Goal: Information Seeking & Learning: Learn about a topic

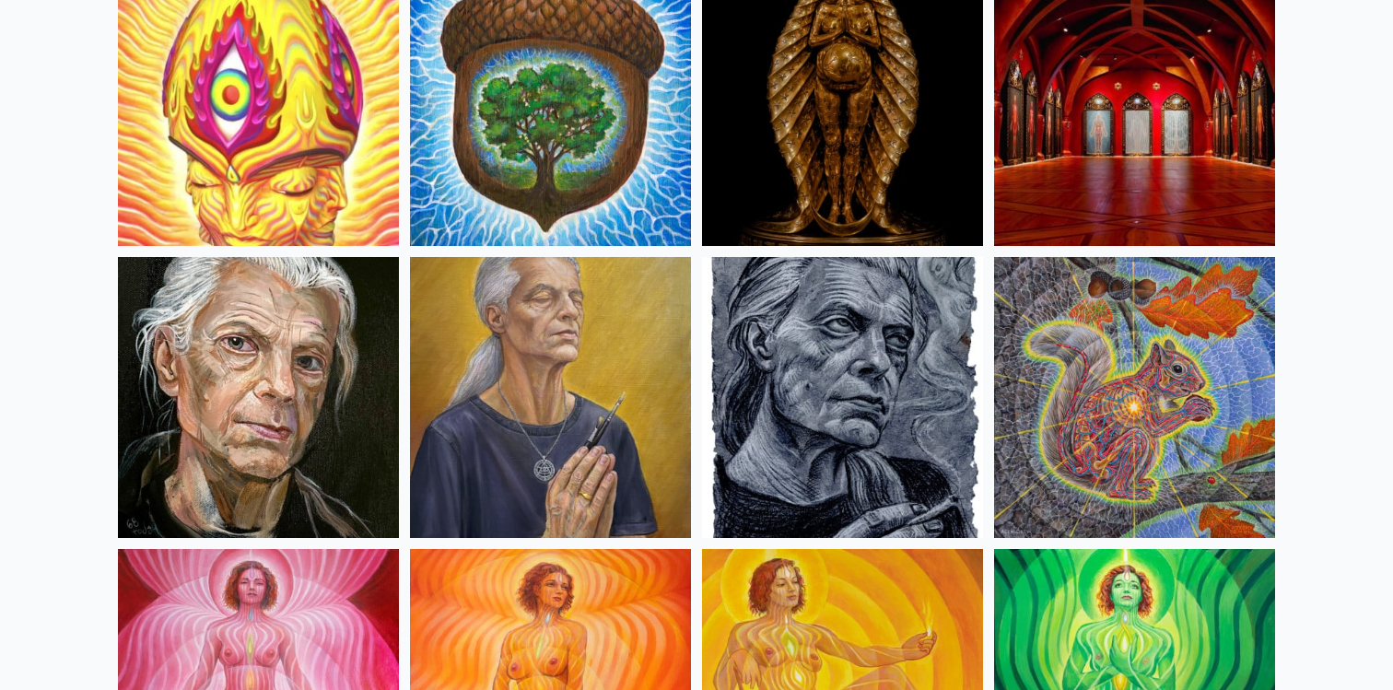
scroll to position [827, 0]
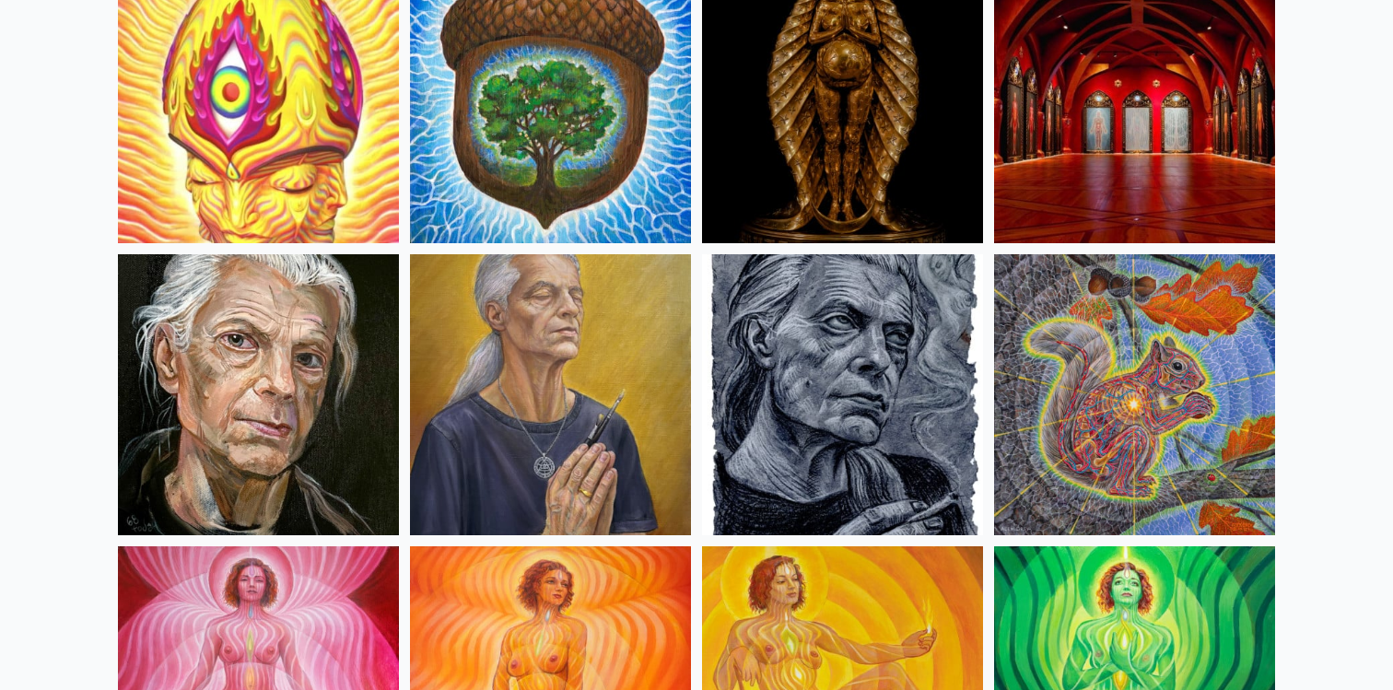
click at [296, 378] on img at bounding box center [258, 394] width 281 height 281
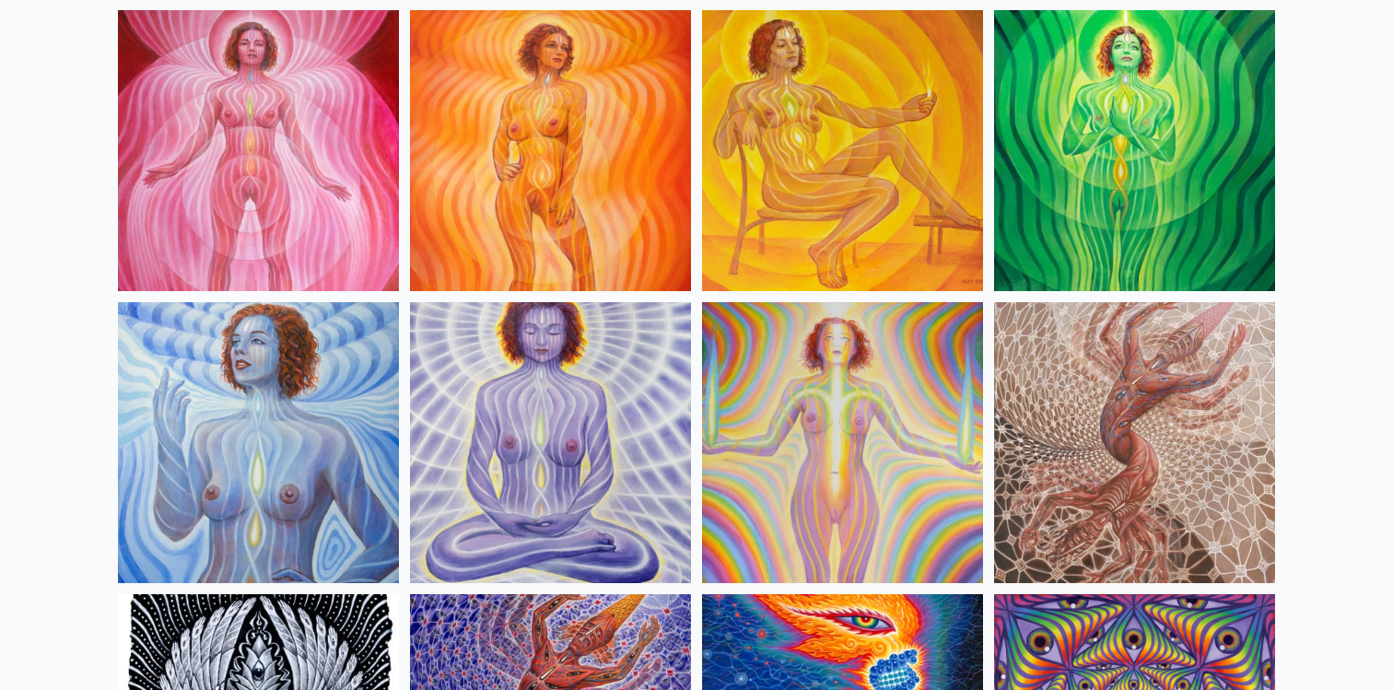
scroll to position [1347, 0]
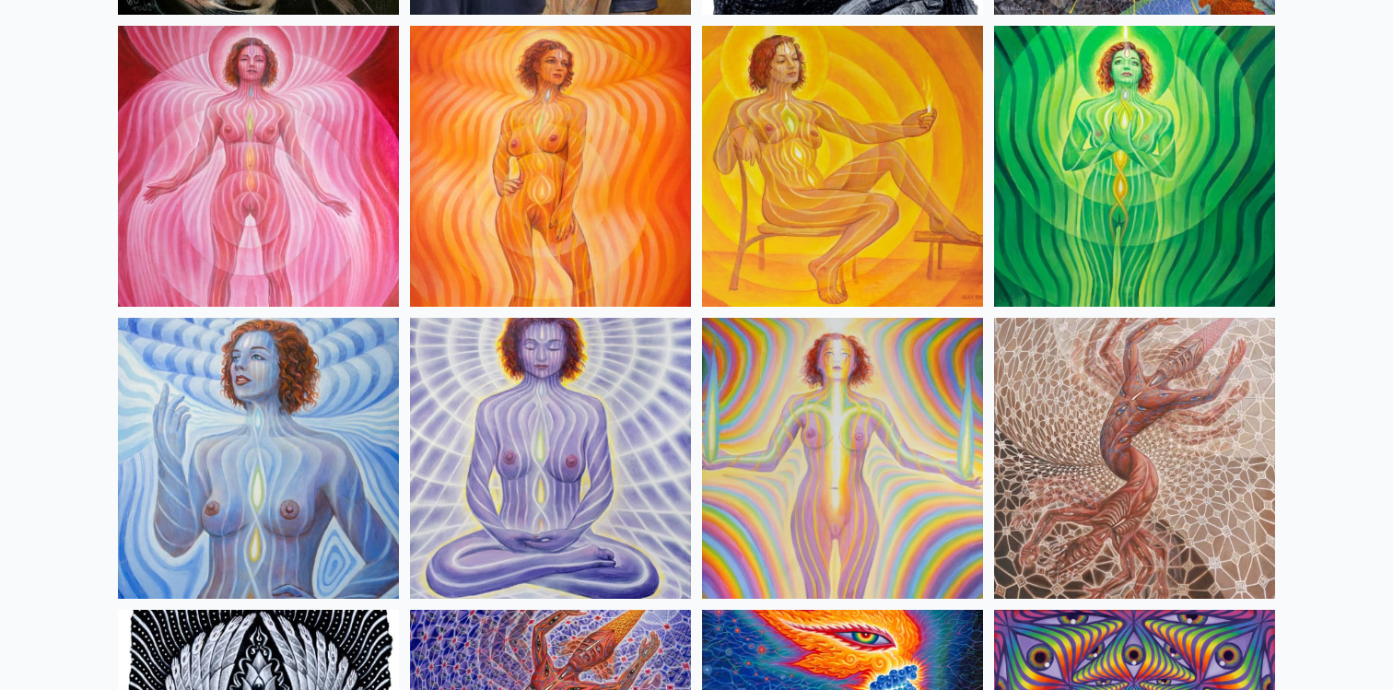
click at [790, 146] on img at bounding box center [842, 166] width 281 height 281
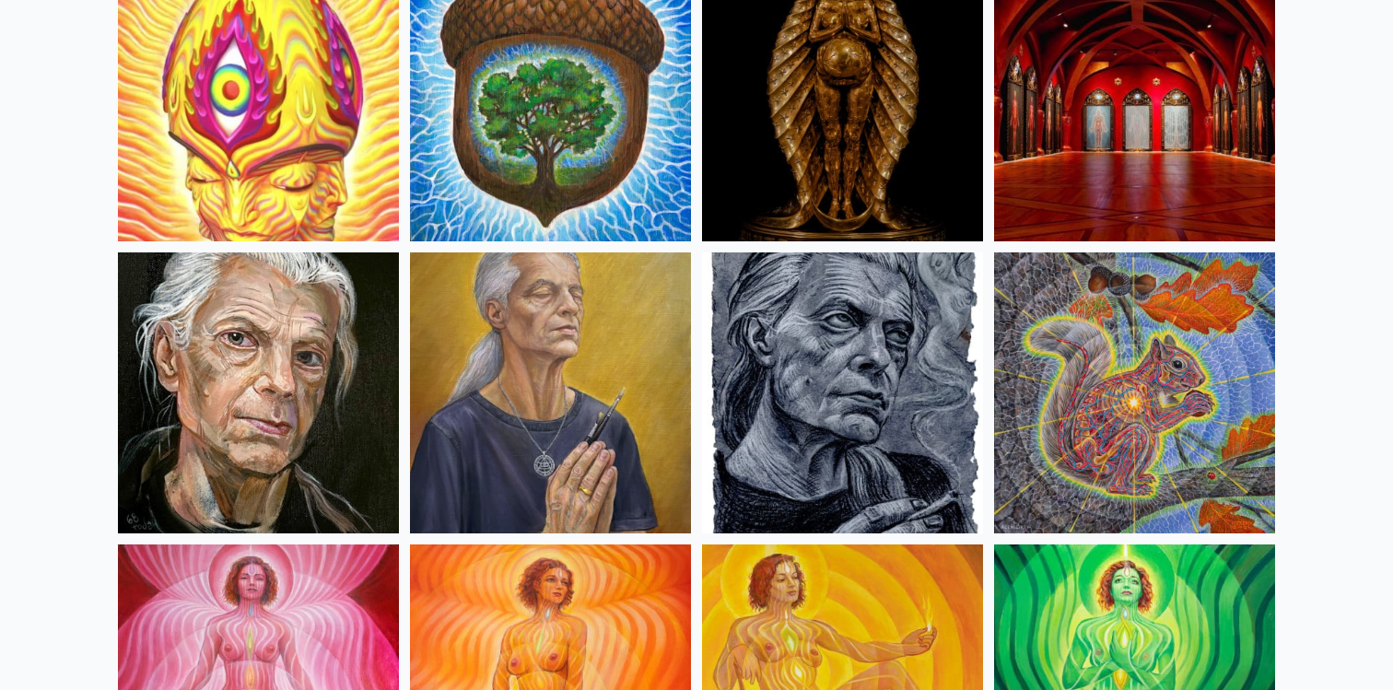
scroll to position [916, 0]
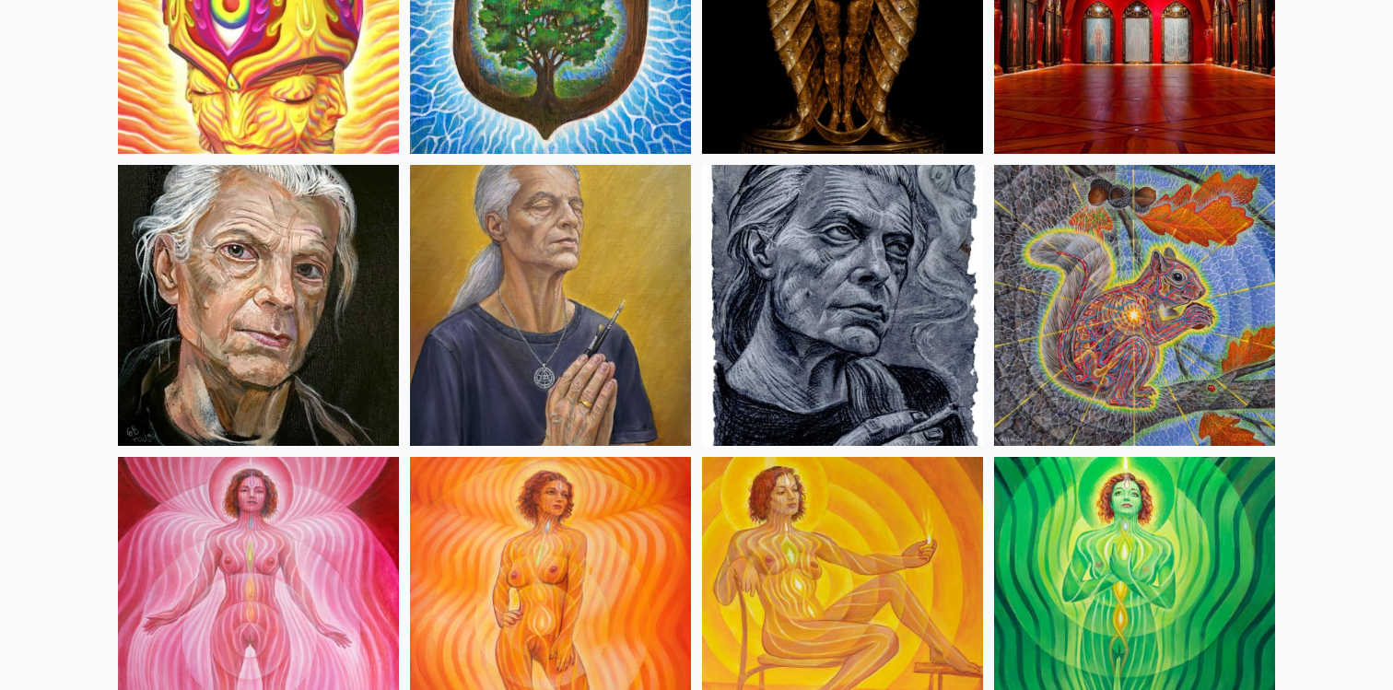
click at [621, 517] on img at bounding box center [550, 597] width 281 height 281
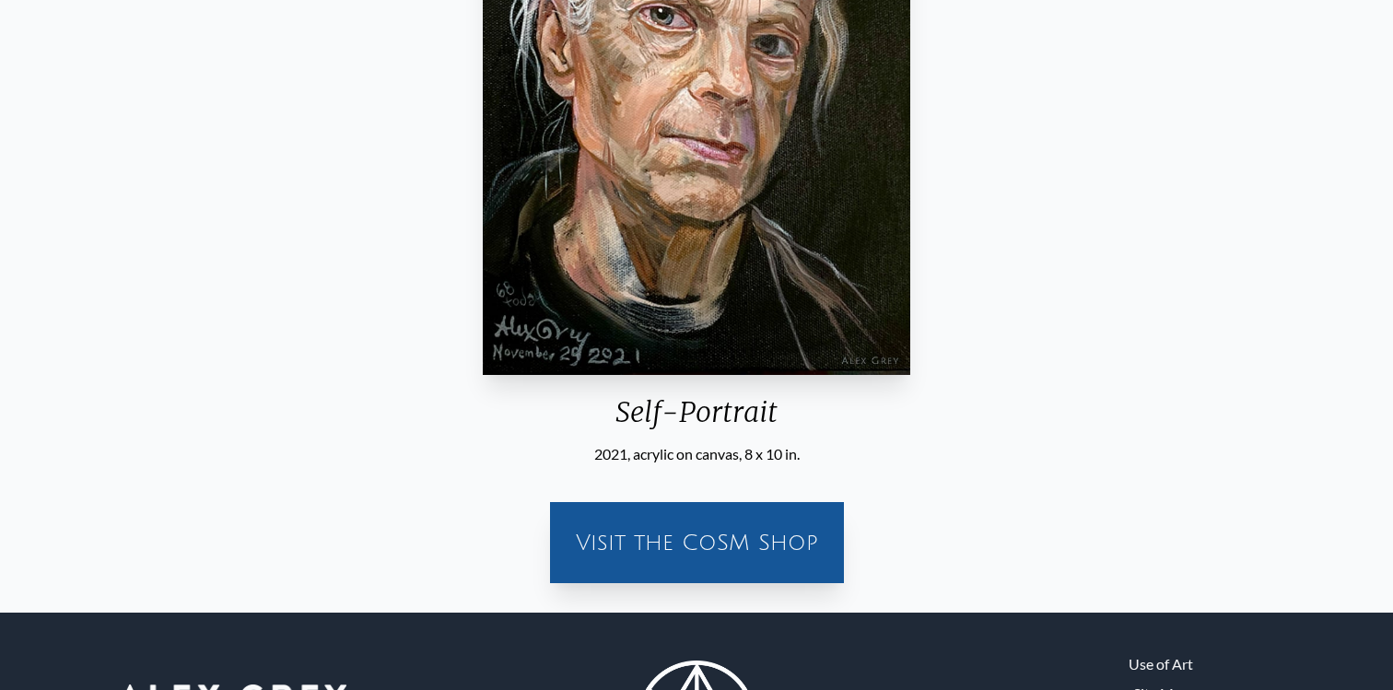
scroll to position [360, 0]
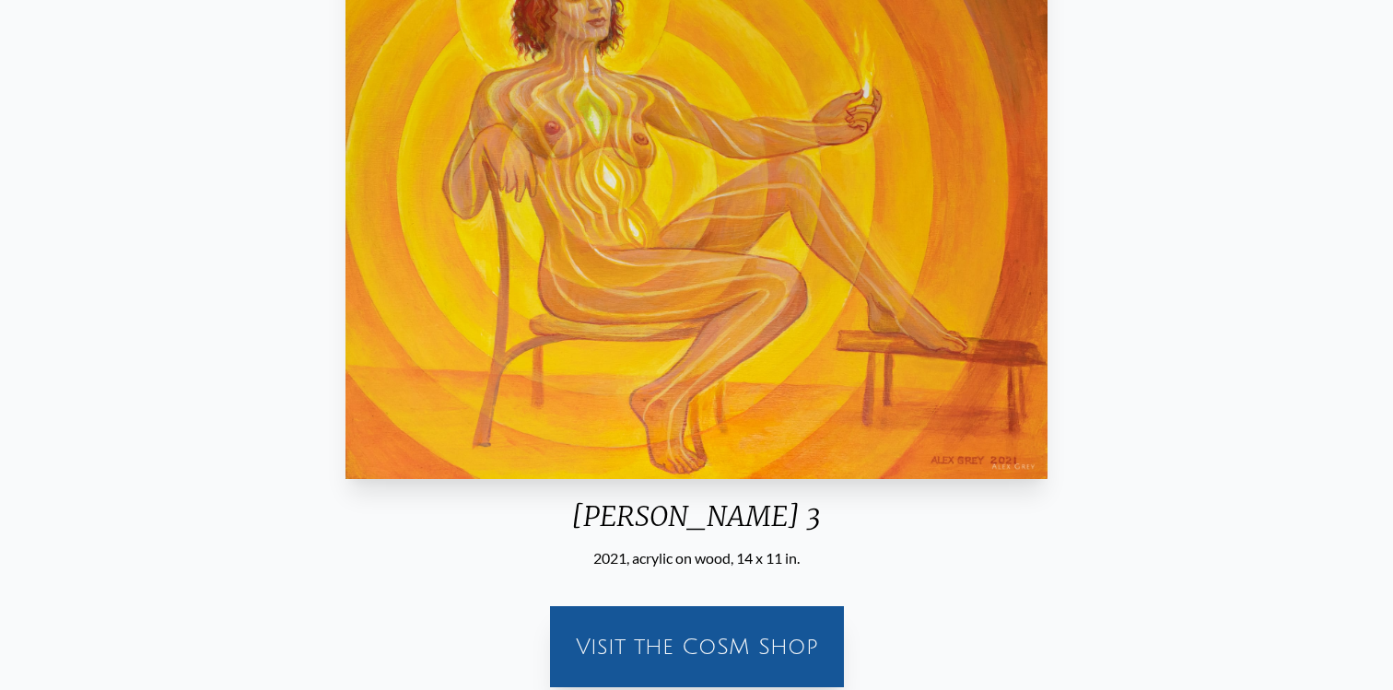
scroll to position [254, 0]
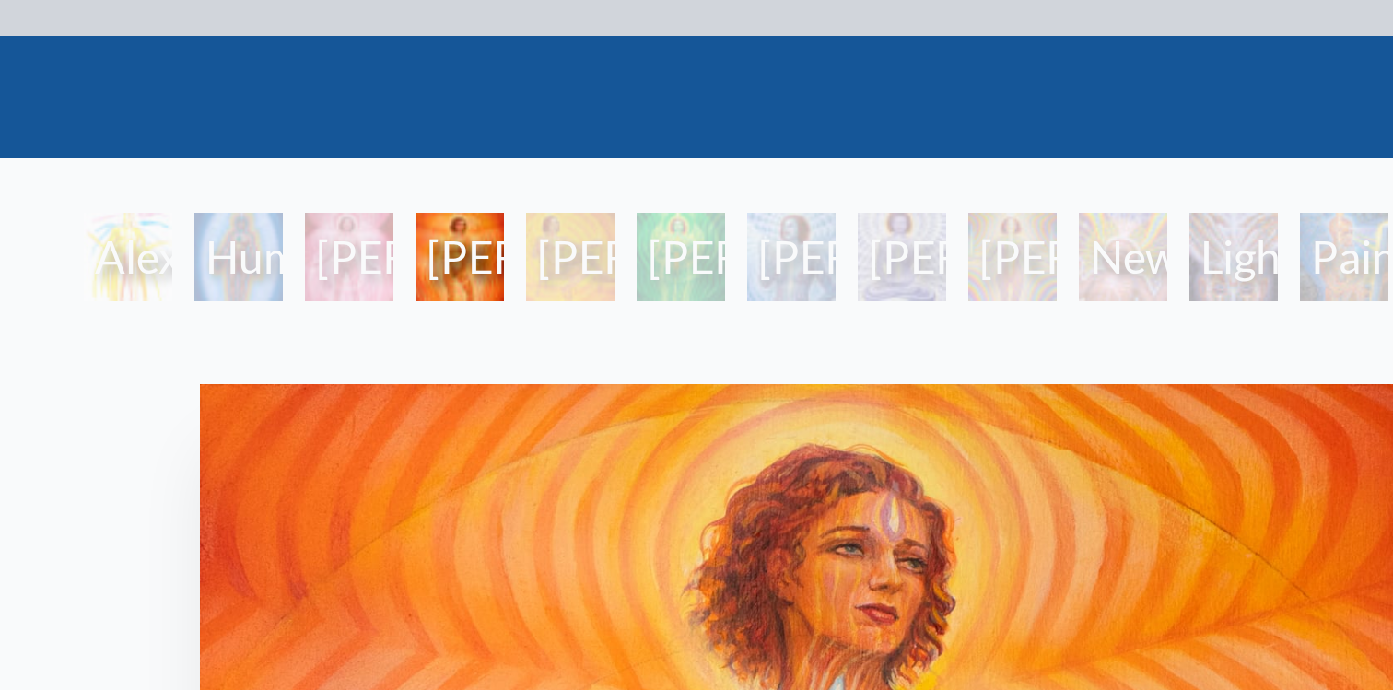
click at [627, 134] on div "Lightbody 4" at bounding box center [640, 132] width 29 height 29
